Goal: Task Accomplishment & Management: Complete application form

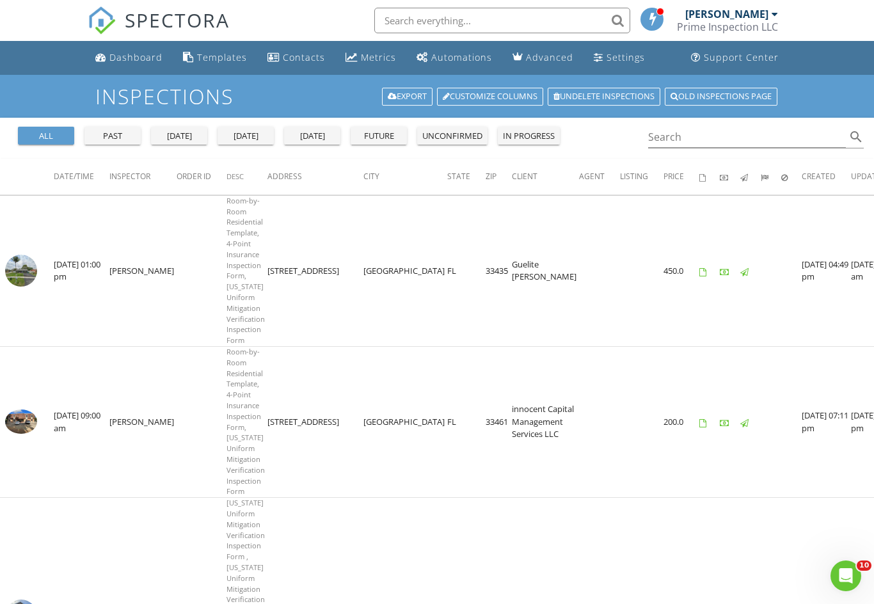
click at [731, 27] on div "Prime Inspection LLC" at bounding box center [727, 26] width 101 height 13
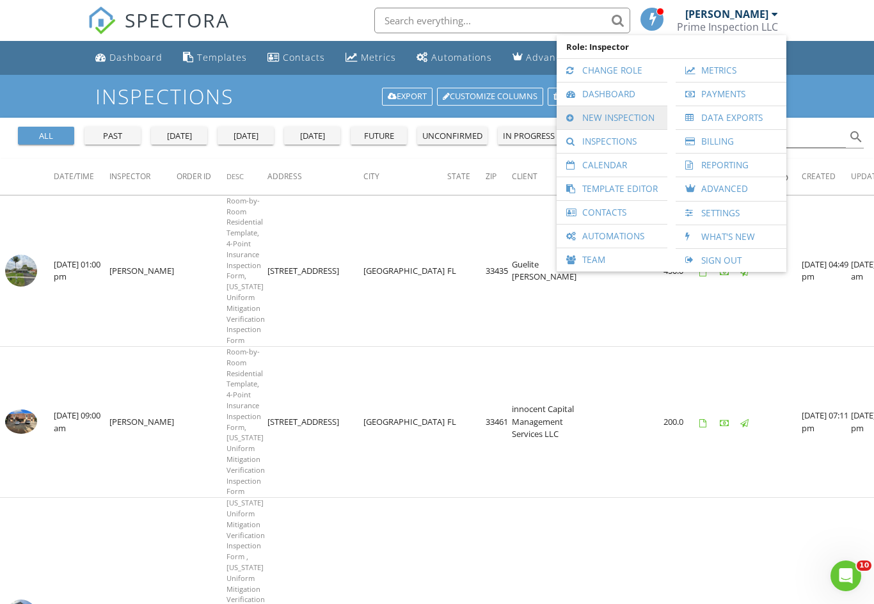
click at [619, 116] on link "New Inspection" at bounding box center [612, 117] width 98 height 23
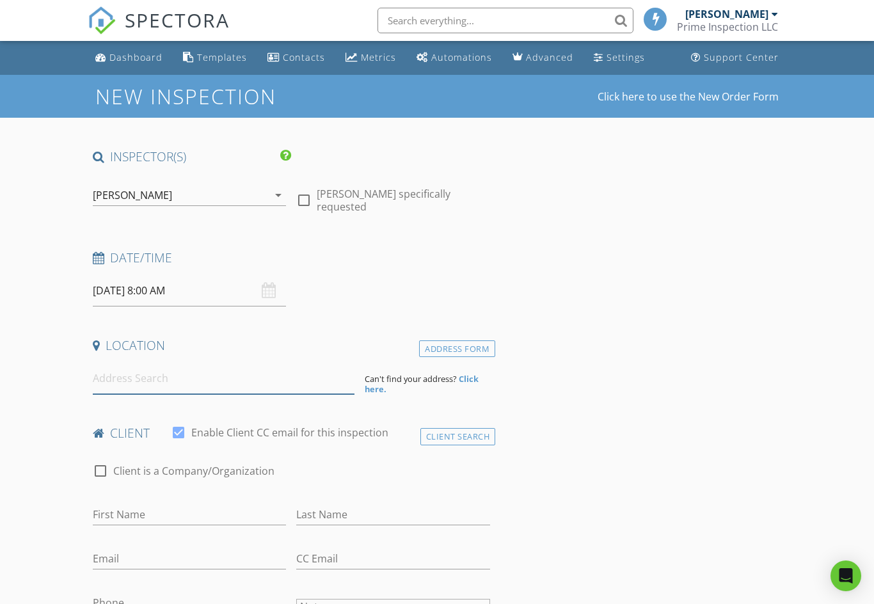
click at [167, 389] on input at bounding box center [224, 378] width 262 height 31
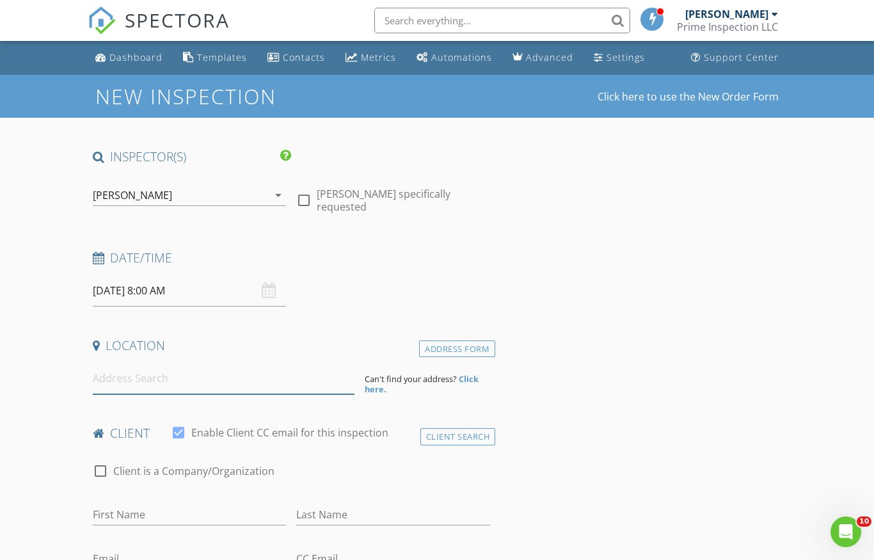
click at [165, 381] on input at bounding box center [224, 378] width 262 height 31
paste input "3262 SW Hambrick Street"
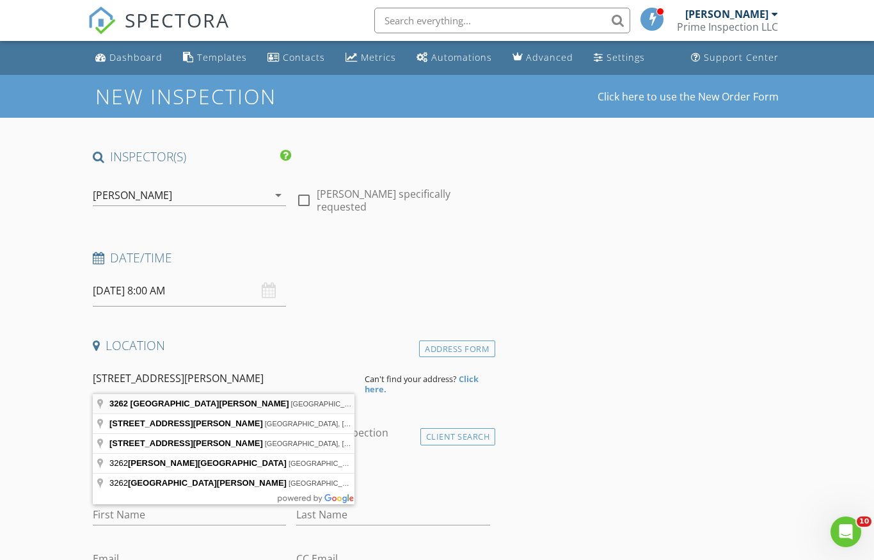
type input "3262 Southwest Hambrick Street, Port St. Lucie, FL, USA"
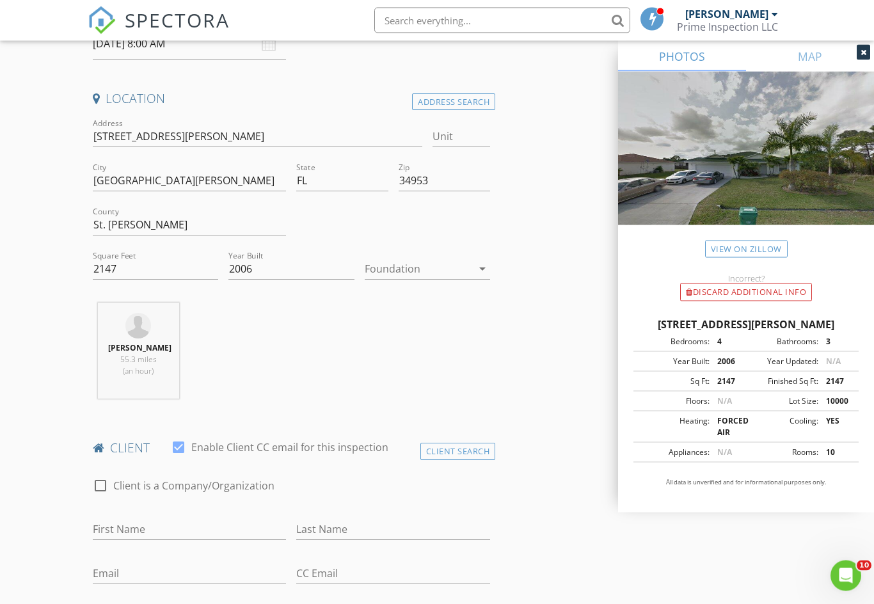
click at [487, 268] on icon "arrow_drop_down" at bounding box center [482, 269] width 15 height 15
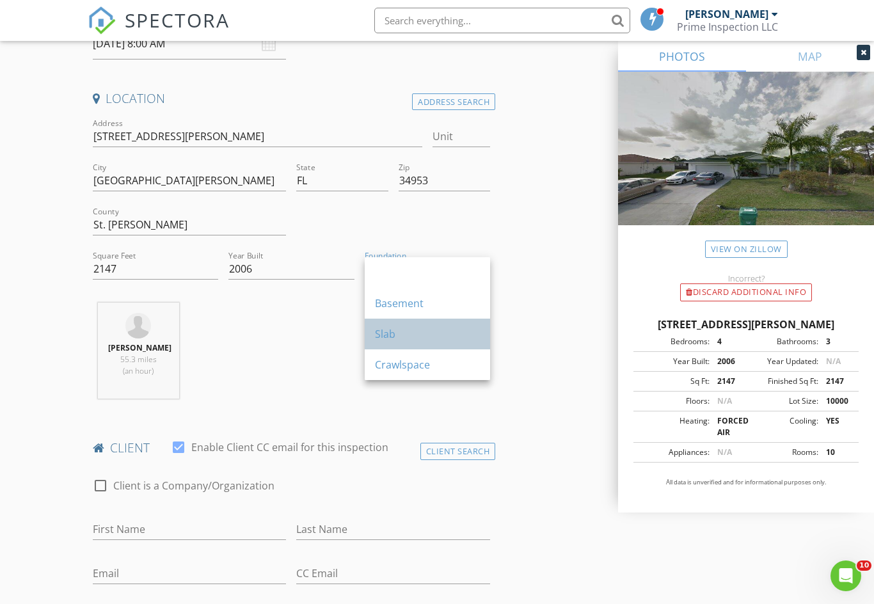
click at [419, 336] on div "Slab" at bounding box center [427, 333] width 105 height 15
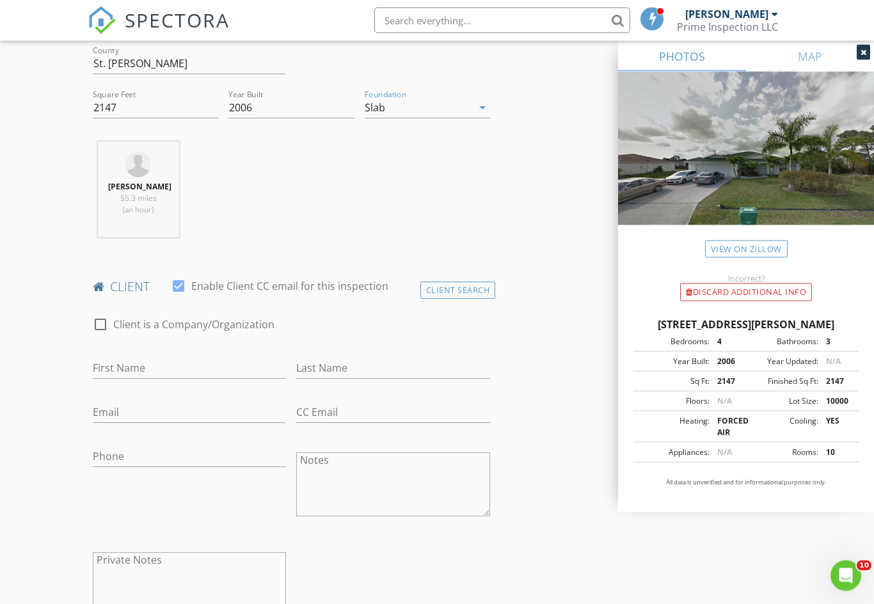
scroll to position [410, 0]
click at [149, 375] on input "First Name" at bounding box center [190, 367] width 194 height 21
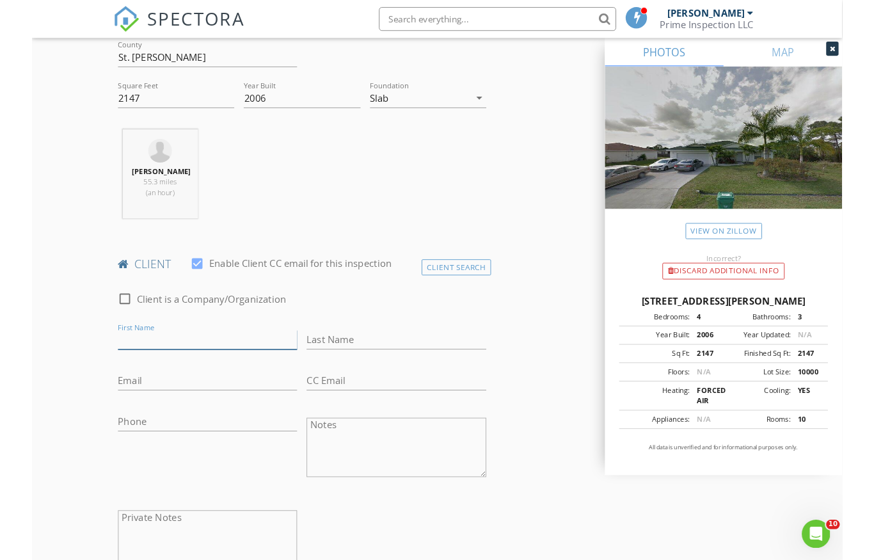
scroll to position [410, 0]
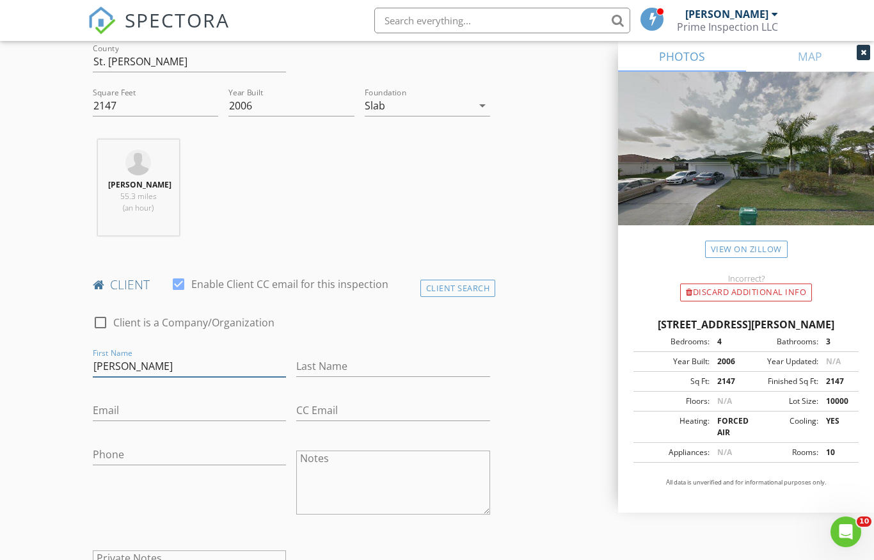
type input "[PERSON_NAME]"
click at [355, 377] on input "Last Name" at bounding box center [393, 366] width 194 height 21
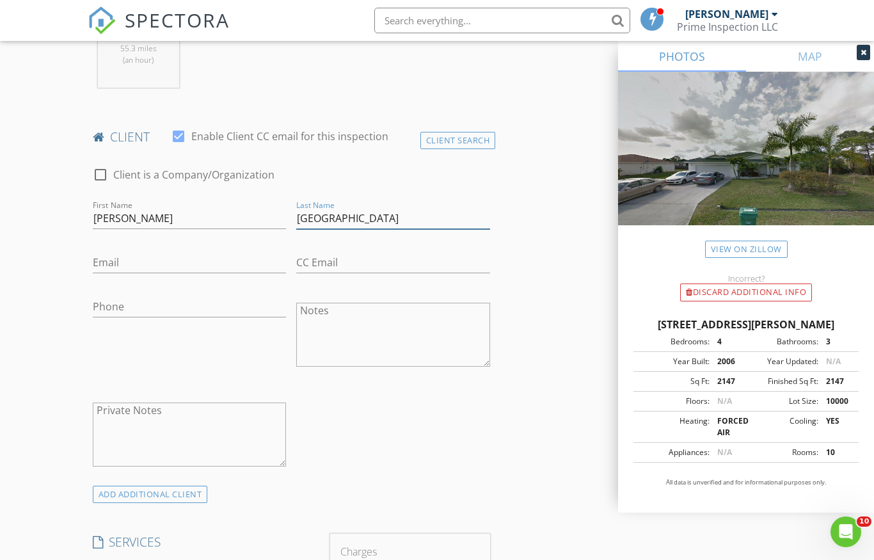
scroll to position [558, 0]
type input "[GEOGRAPHIC_DATA]"
click at [147, 268] on input "Email" at bounding box center [190, 262] width 194 height 21
type input "[EMAIL_ADDRESS][DOMAIN_NAME]"
click at [144, 310] on input "Phone" at bounding box center [190, 306] width 194 height 21
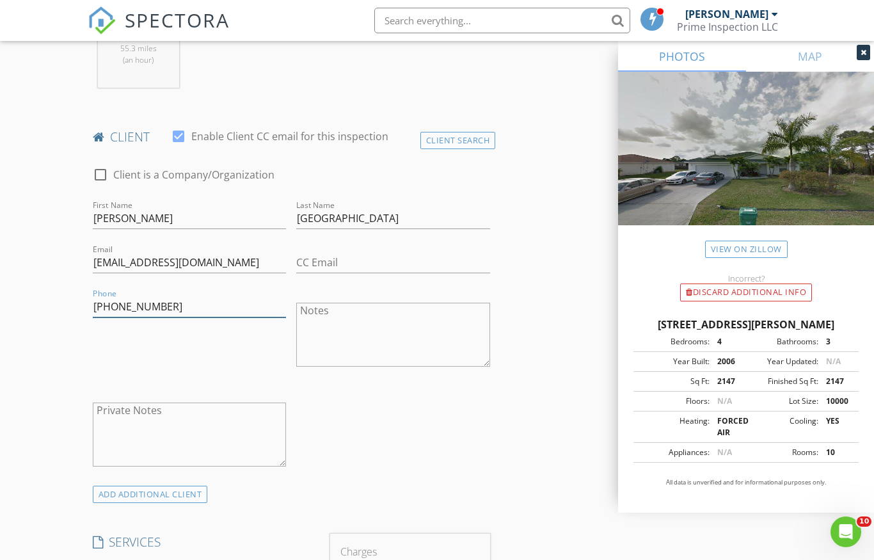
type input "[PHONE_NUMBER]"
click at [328, 273] on input "CC Email" at bounding box center [393, 262] width 194 height 21
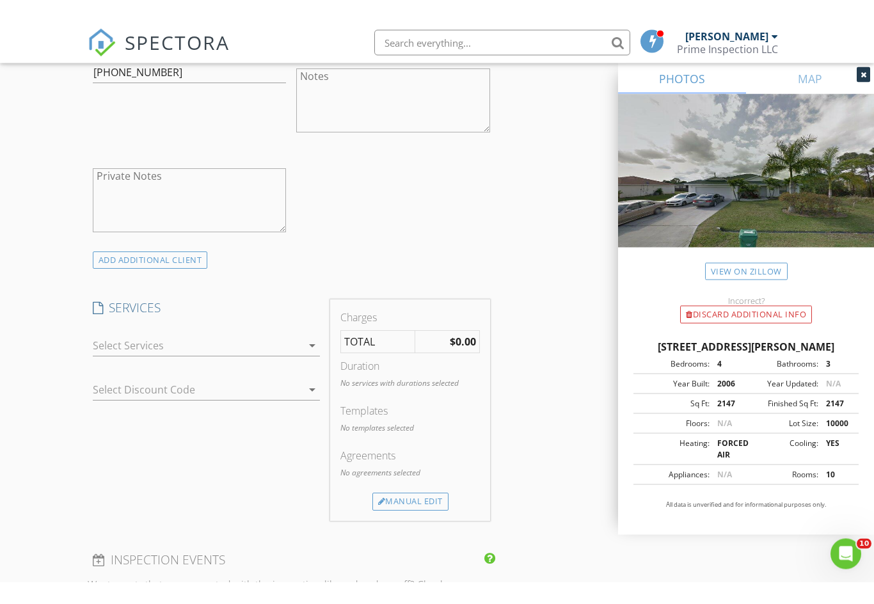
scroll to position [818, 0]
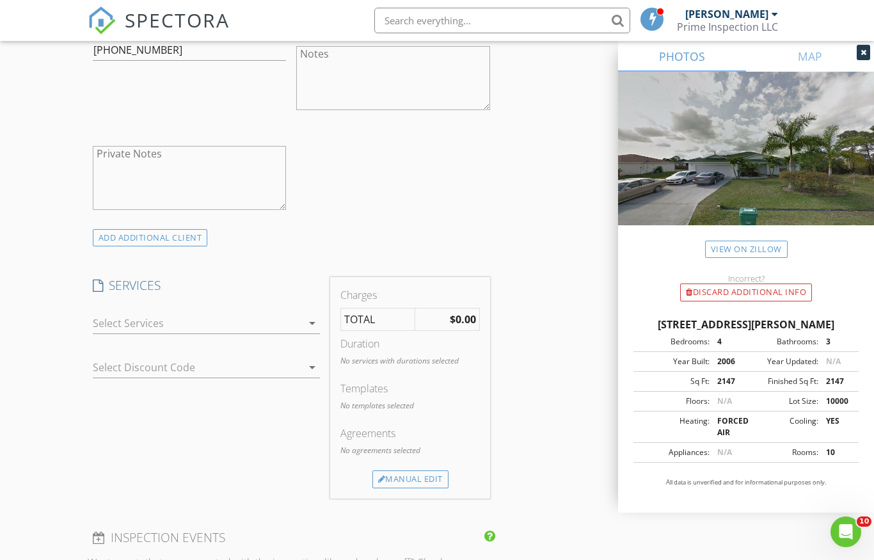
type input "[EMAIL_ADDRESS][DOMAIN_NAME]"
click at [447, 330] on td "$0.00" at bounding box center [447, 320] width 65 height 22
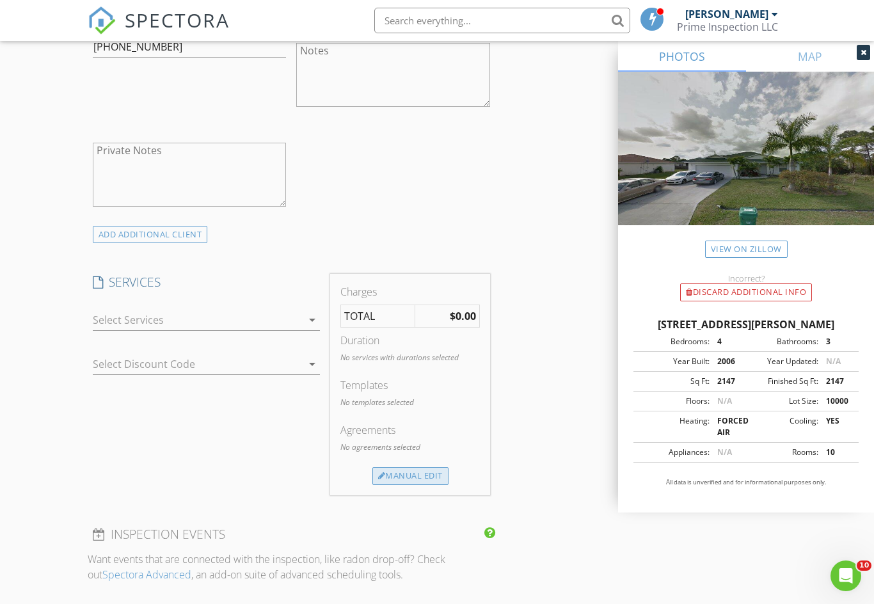
click at [411, 481] on div "Manual Edit" at bounding box center [411, 476] width 76 height 18
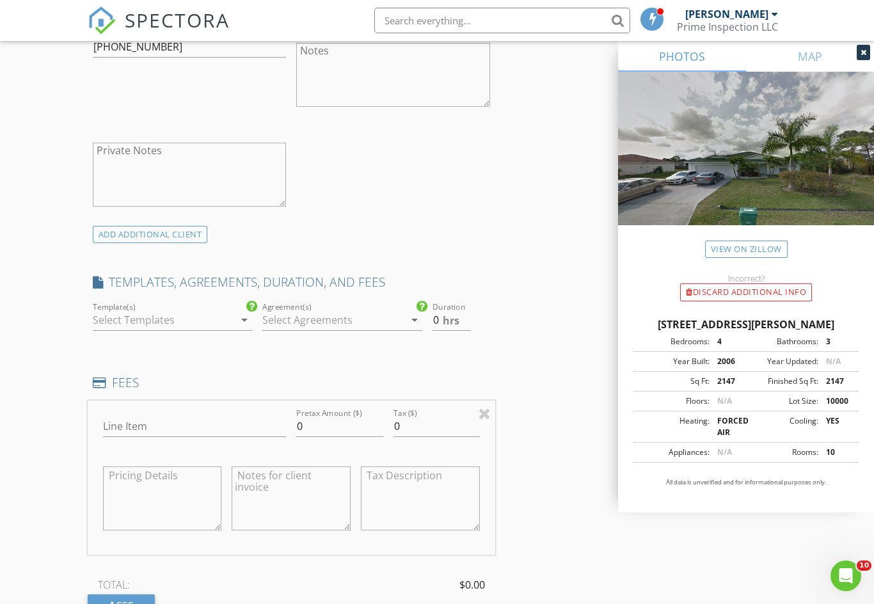
click at [410, 328] on icon "arrow_drop_down" at bounding box center [414, 319] width 15 height 15
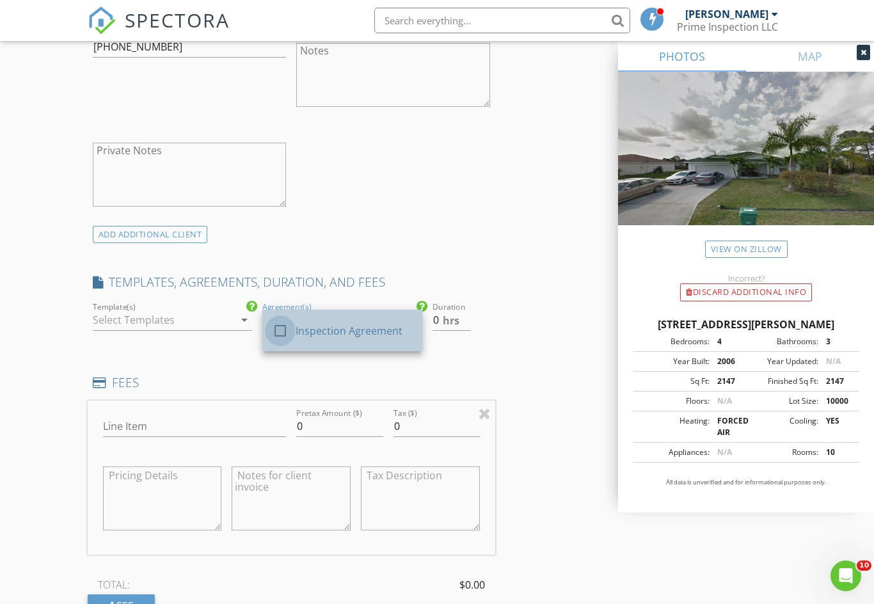
click at [280, 339] on div at bounding box center [280, 331] width 22 height 22
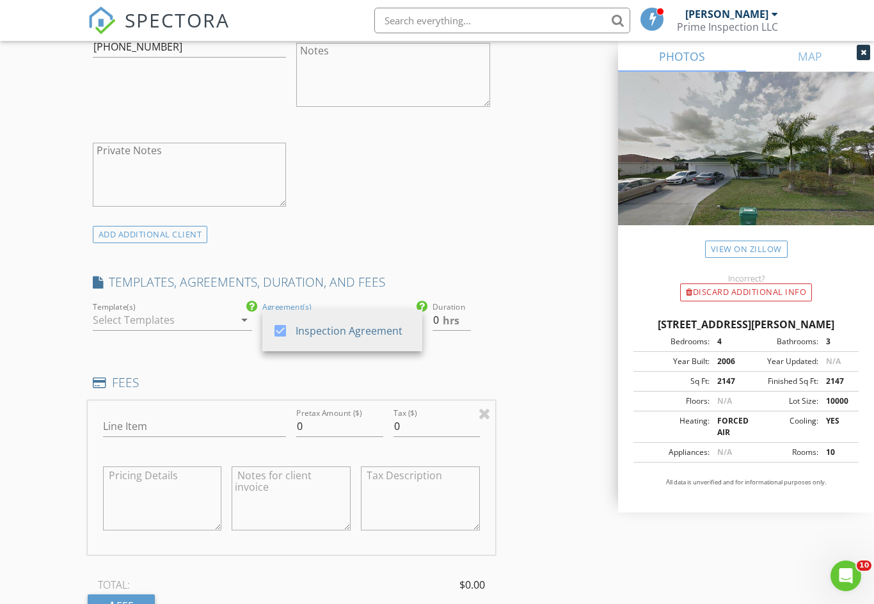
click at [233, 331] on div "Template(s) arrow_drop_down" at bounding box center [173, 320] width 160 height 21
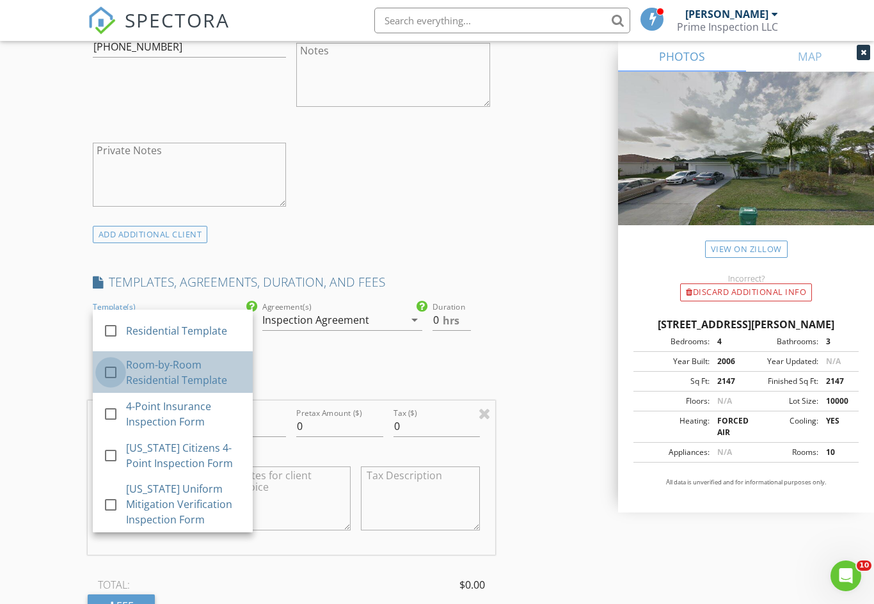
click at [108, 381] on div at bounding box center [111, 373] width 22 height 22
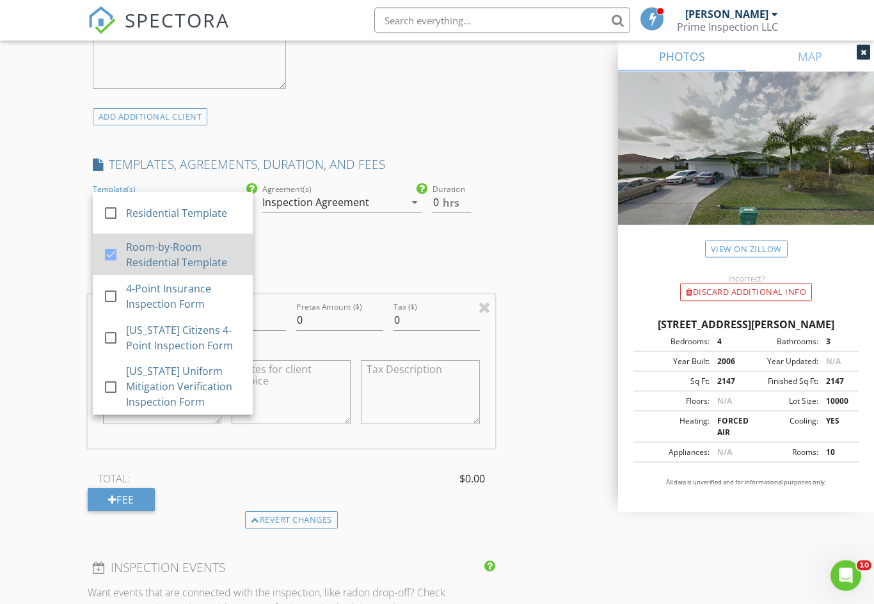
scroll to position [936, 0]
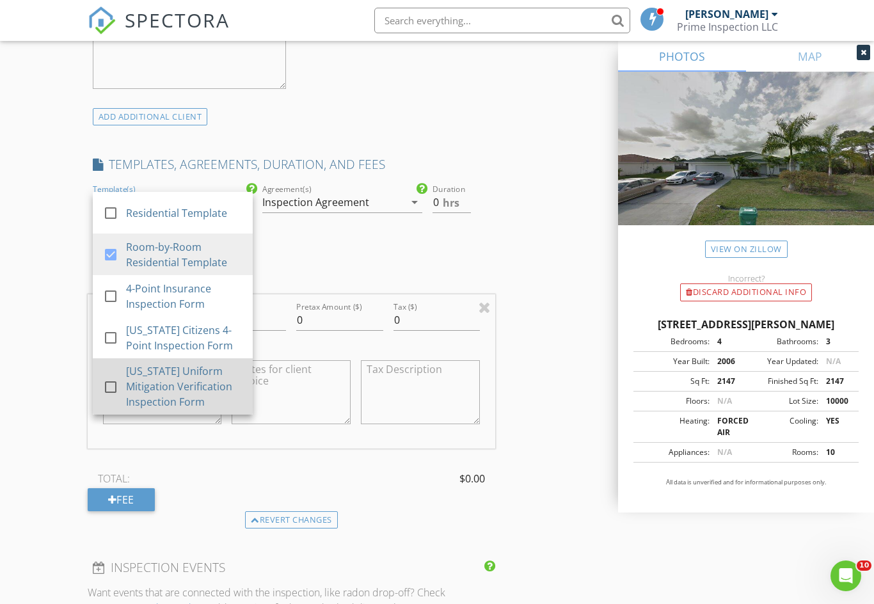
click at [104, 398] on div at bounding box center [111, 387] width 22 height 22
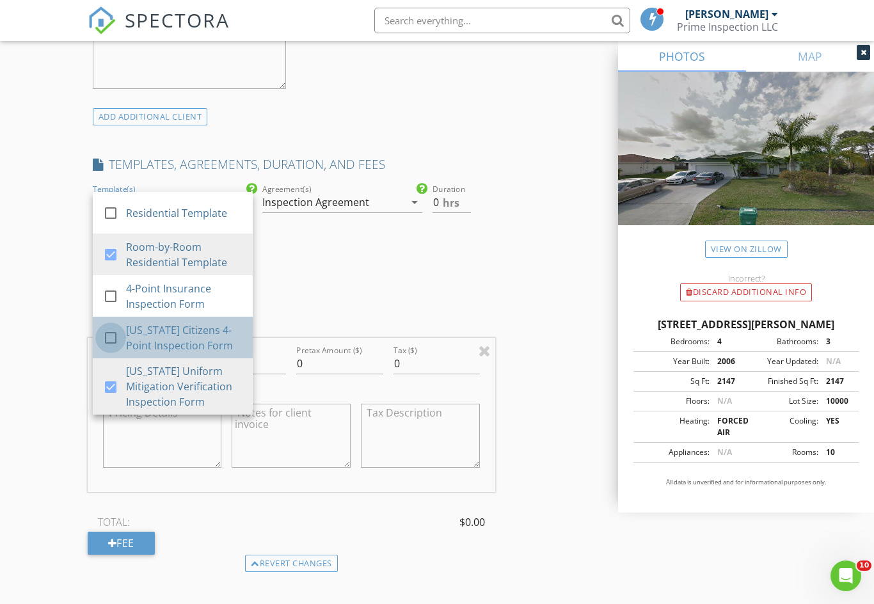
click at [114, 344] on div at bounding box center [111, 338] width 22 height 22
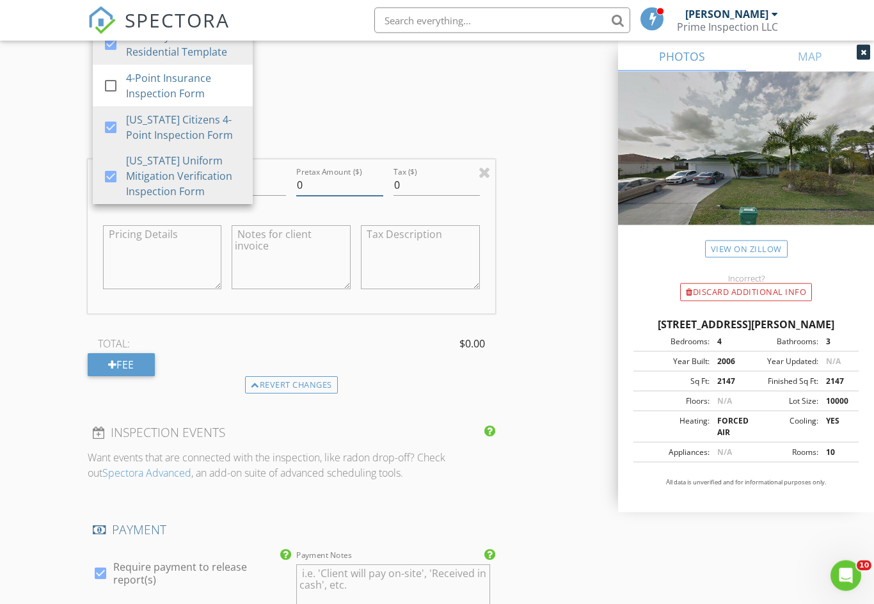
click at [334, 197] on input "0" at bounding box center [339, 185] width 86 height 21
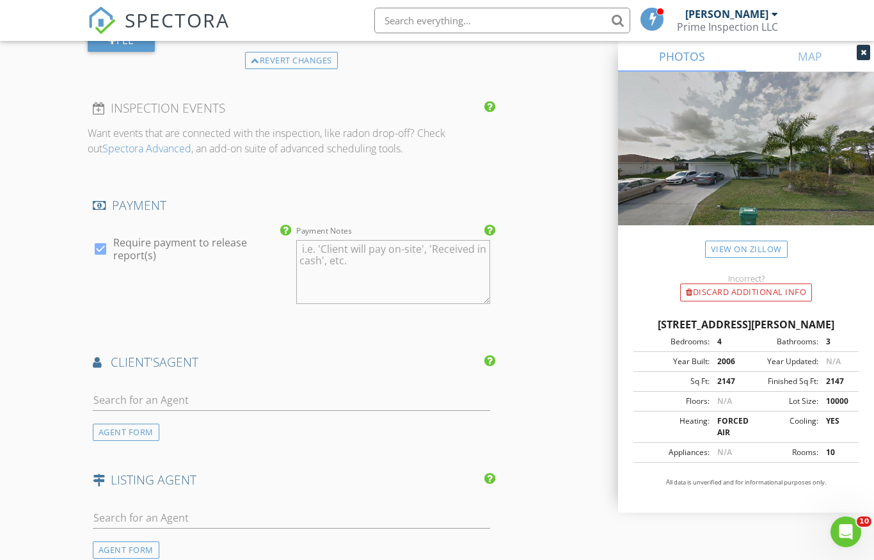
scroll to position [1483, 0]
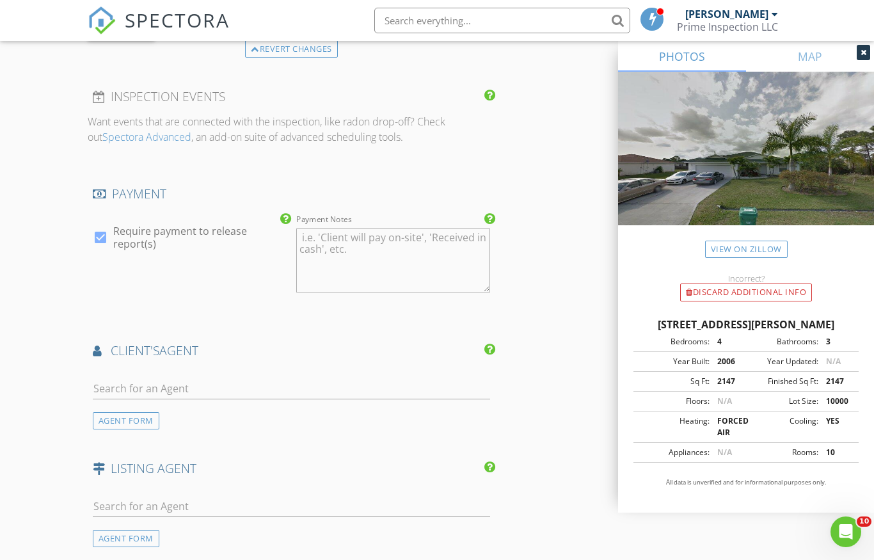
type input "0550"
click at [168, 388] on input "text" at bounding box center [292, 388] width 398 height 21
type input "Frandy Louis"
click at [172, 511] on input "text" at bounding box center [292, 506] width 398 height 21
click at [167, 511] on input "text" at bounding box center [292, 506] width 398 height 21
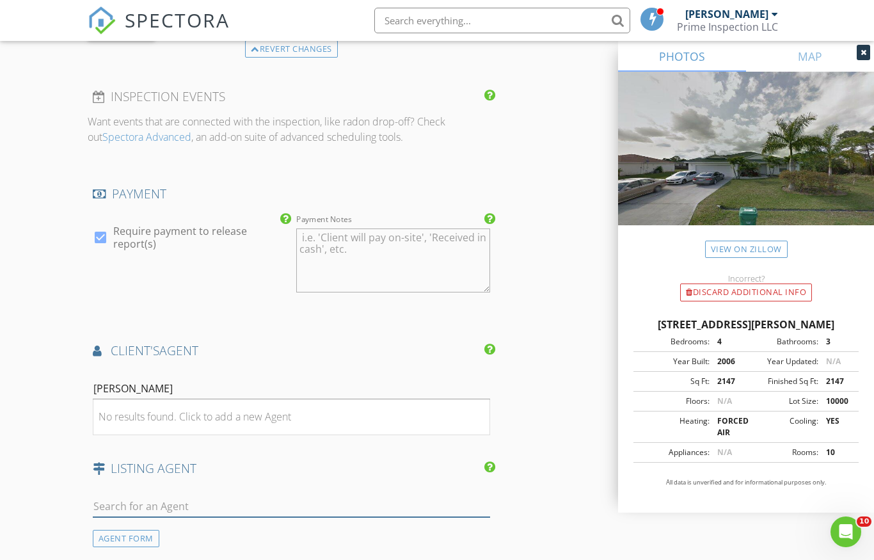
paste input "Selma Schevers"
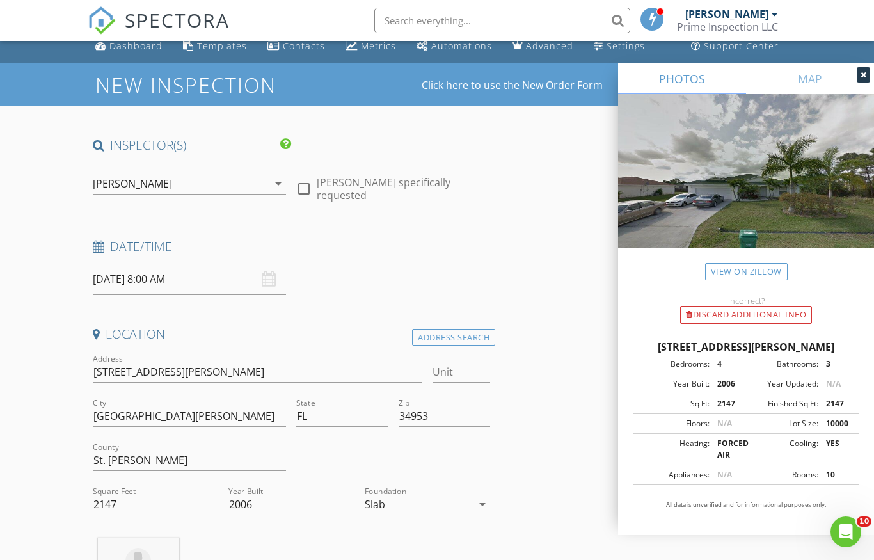
scroll to position [11, 0]
type input "Selma Schevers"
click at [271, 273] on div "08/28/2025 8:00 AM" at bounding box center [190, 279] width 194 height 31
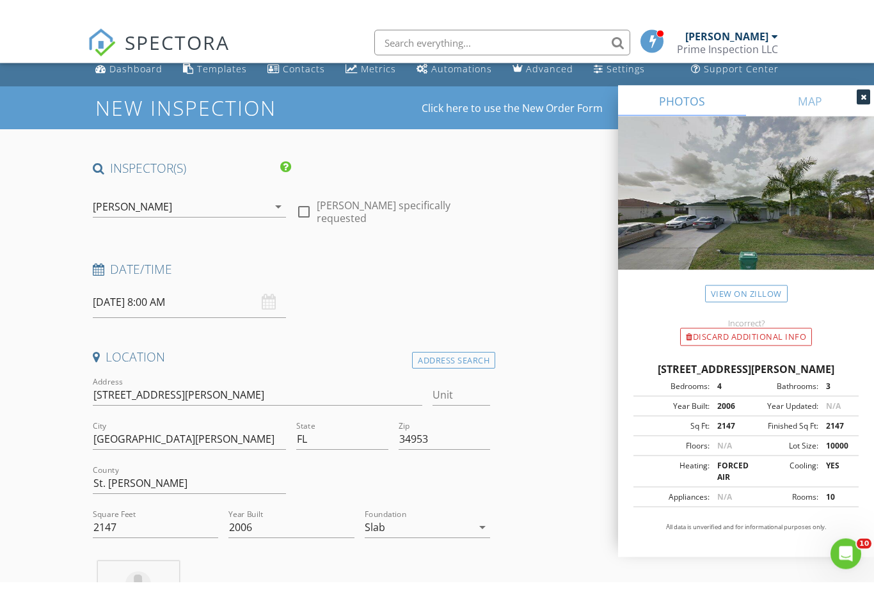
scroll to position [12, 0]
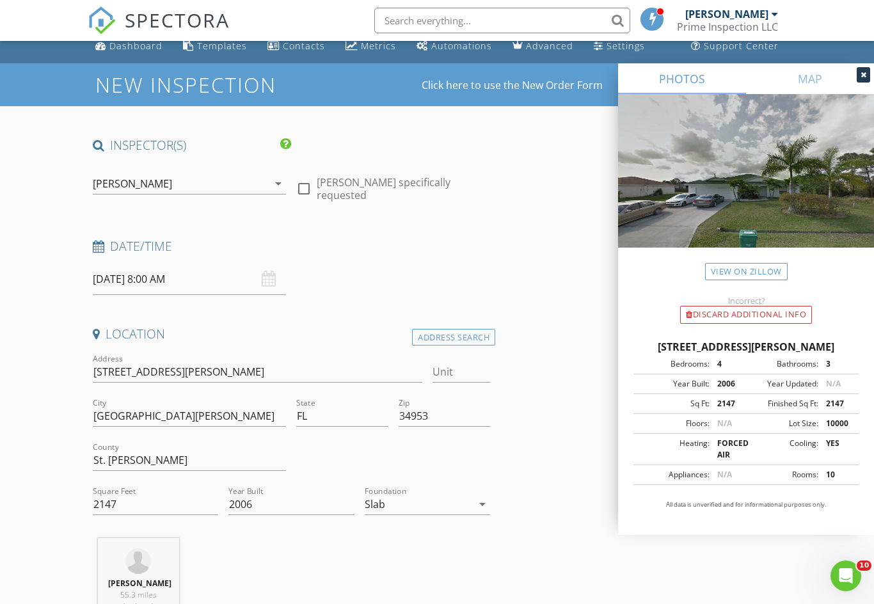
click at [209, 277] on input "08/28/2025 8:00 AM" at bounding box center [190, 279] width 194 height 31
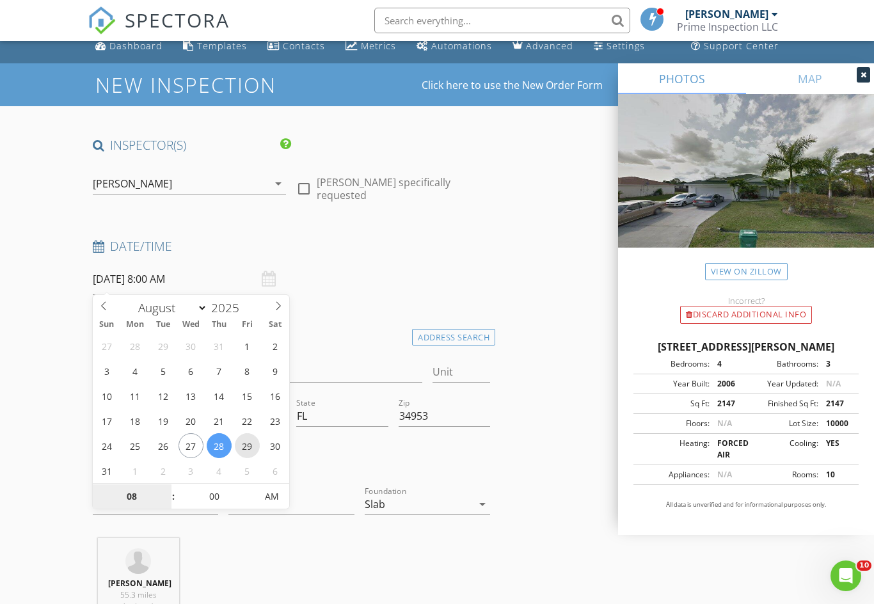
type input "08/29/2025 8:00 AM"
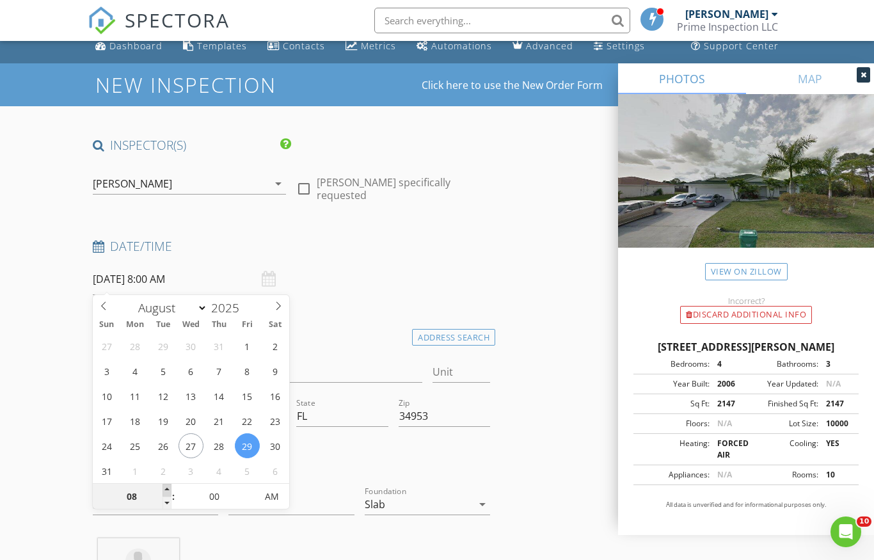
type input "09"
type input "08/29/2025 9:00 AM"
click at [165, 490] on span at bounding box center [167, 490] width 9 height 13
type input "10"
type input "08/29/2025 10:00 AM"
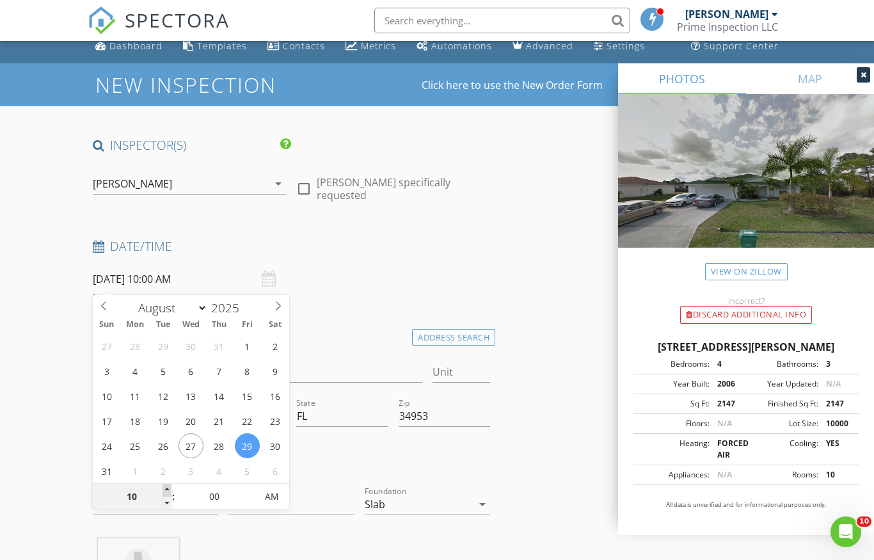
click at [165, 490] on span at bounding box center [167, 490] width 9 height 13
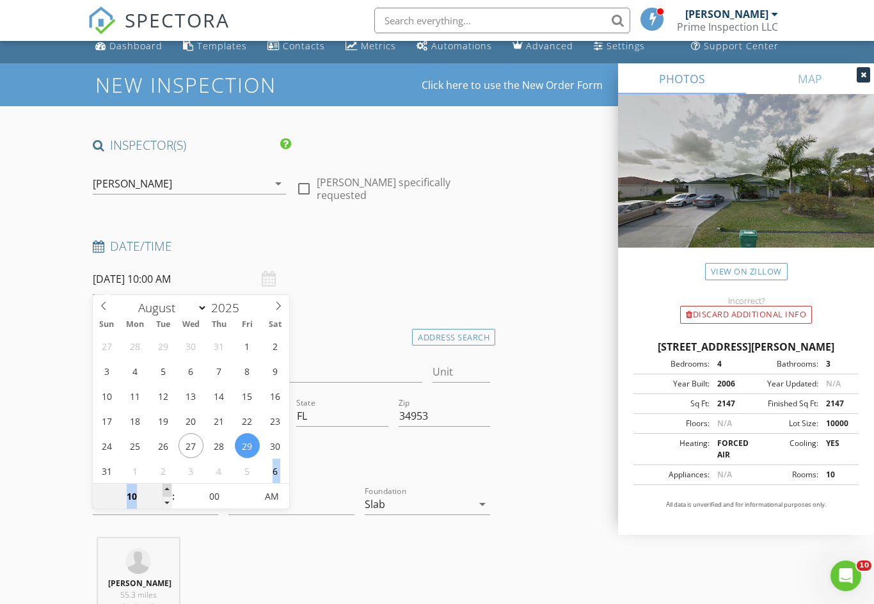
type input "11"
type input "08/29/2025 11:00 AM"
click at [166, 493] on span at bounding box center [167, 490] width 9 height 13
type input "12"
type input "08/29/2025 12:00 PM"
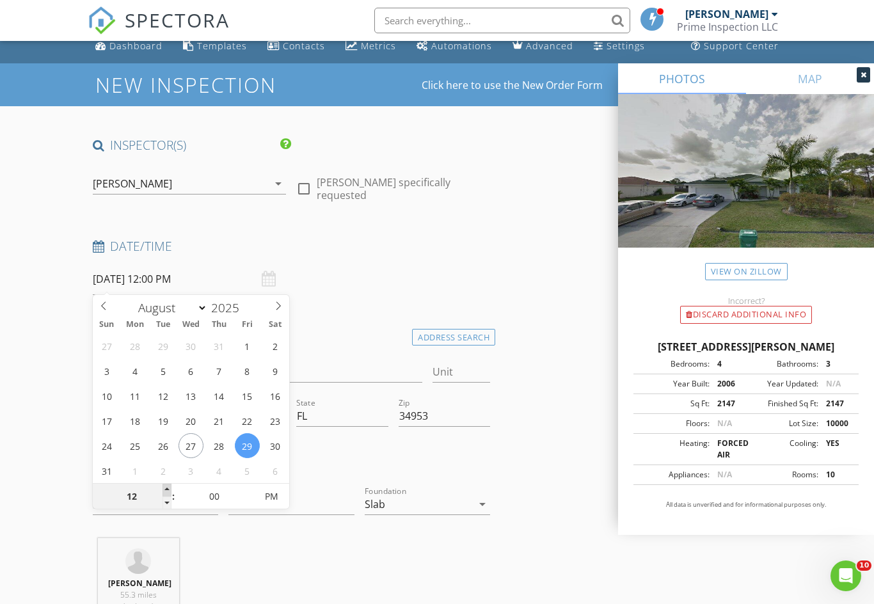
click at [170, 488] on span at bounding box center [167, 490] width 9 height 13
type input "01"
type input "08/29/2025 1:00 PM"
click at [169, 488] on span at bounding box center [167, 490] width 9 height 13
type input "02"
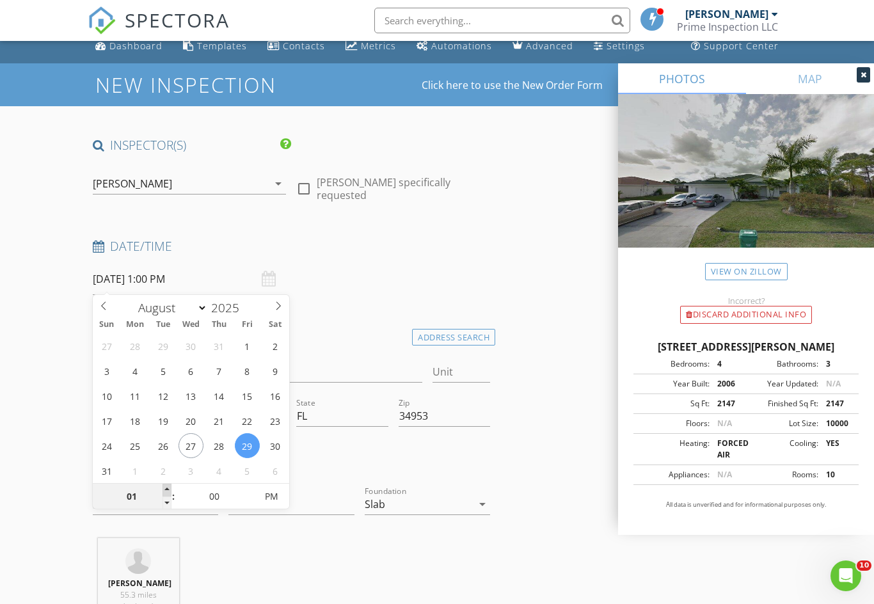
type input "08/29/2025 2:00 PM"
click at [169, 488] on span at bounding box center [167, 490] width 9 height 13
type input "03"
type input "[DATE] 3:00 PM"
click at [170, 489] on span at bounding box center [167, 490] width 9 height 13
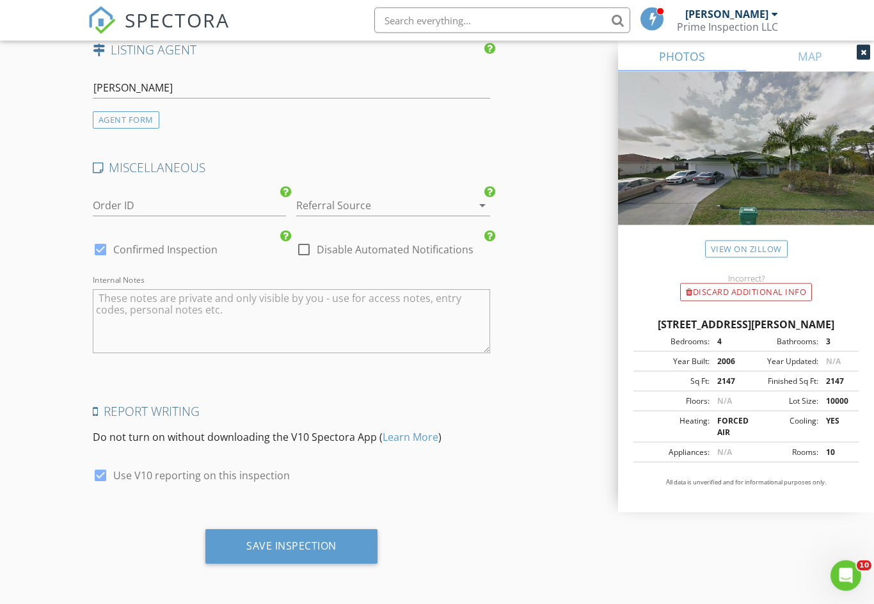
scroll to position [1906, 0]
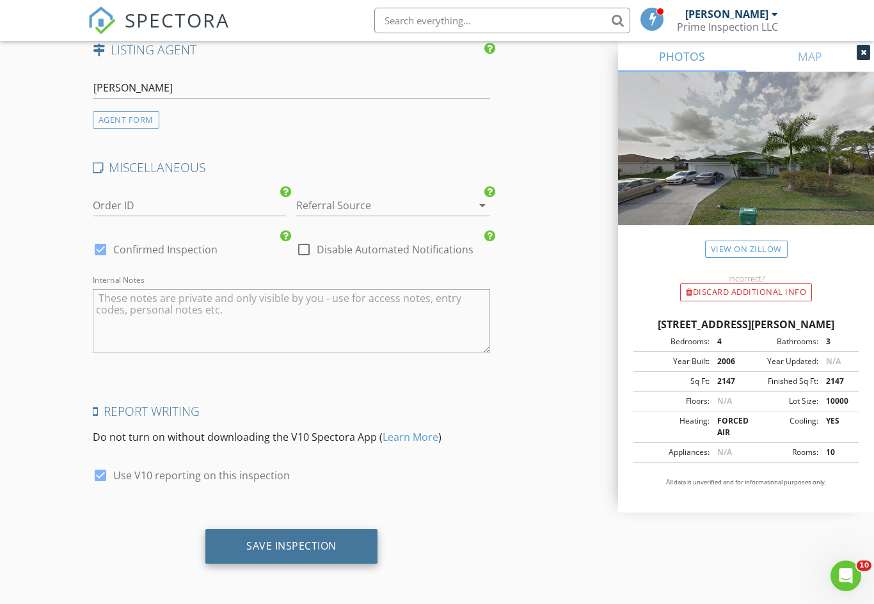
click at [305, 548] on div "Save Inspection" at bounding box center [291, 546] width 90 height 13
